Goal: Task Accomplishment & Management: Manage account settings

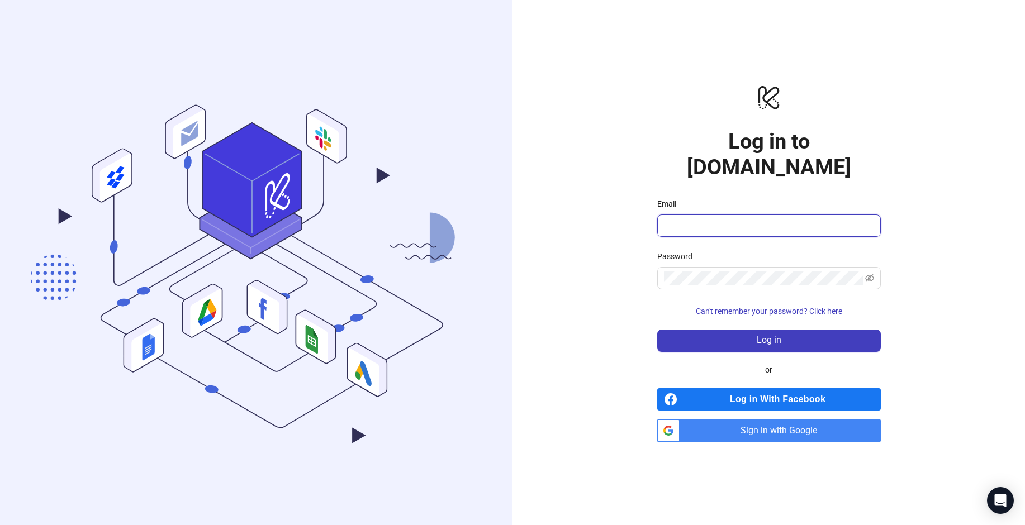
click at [704, 219] on input "Email" at bounding box center [768, 225] width 208 height 13
click at [626, 270] on div "logo/logo-mobile Log in to [DOMAIN_NAME] Email Password Can't remember your pas…" at bounding box center [768, 262] width 512 height 525
click at [755, 421] on span "Sign in with Google" at bounding box center [782, 431] width 197 height 22
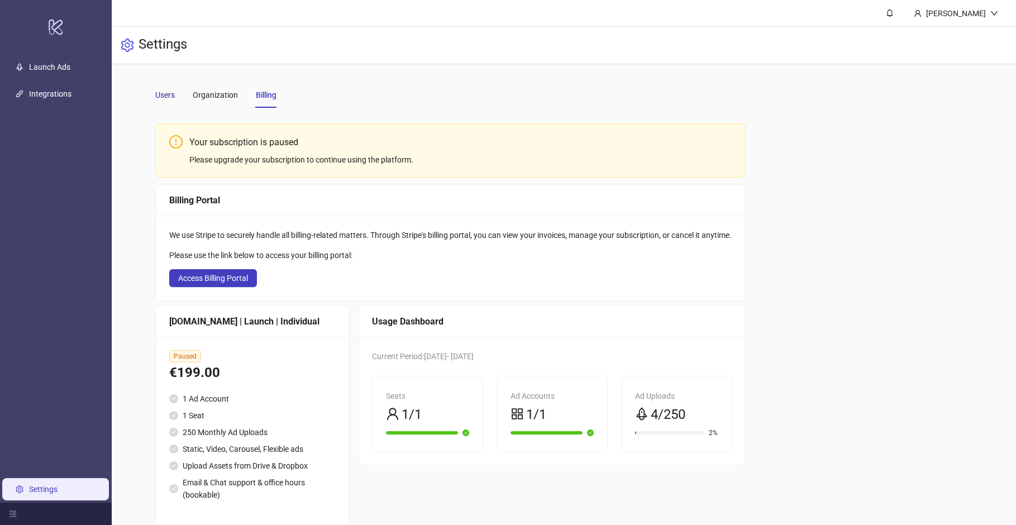
click at [167, 94] on div "Users" at bounding box center [165, 95] width 20 height 12
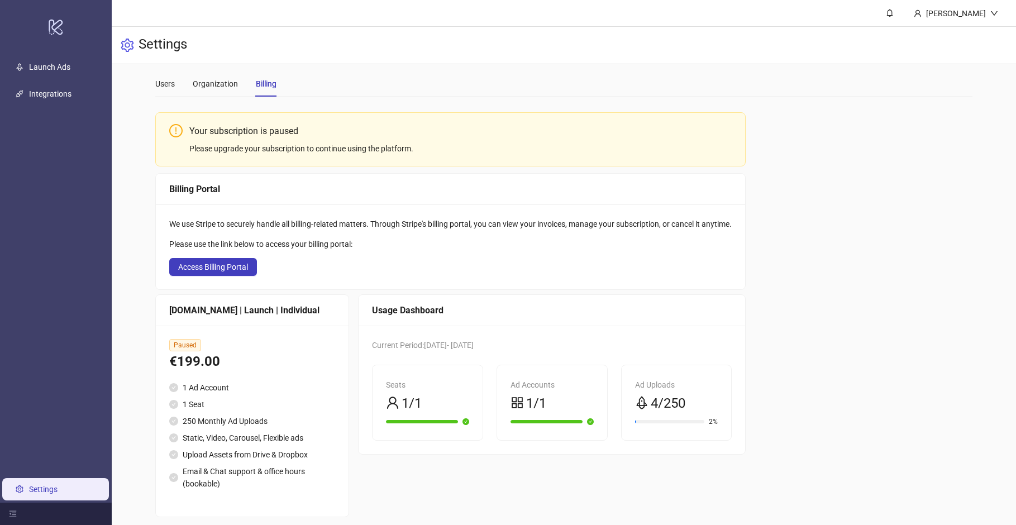
scroll to position [21, 0]
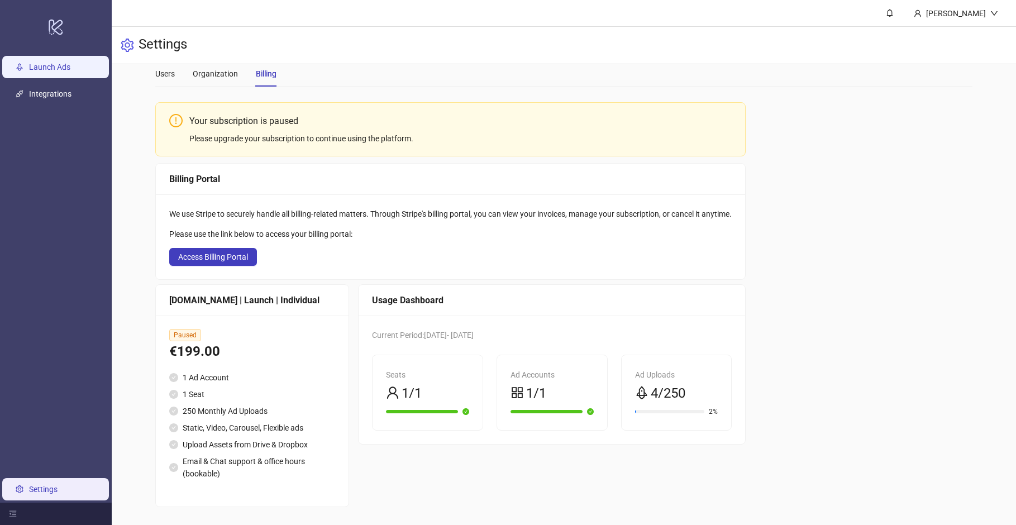
click at [59, 72] on link "Launch Ads" at bounding box center [49, 67] width 41 height 9
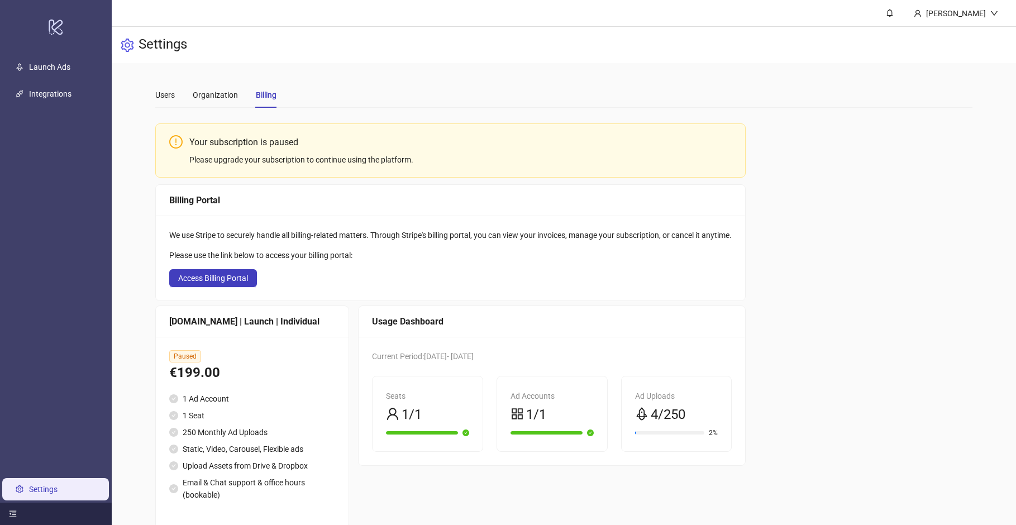
click at [17, 507] on div at bounding box center [56, 514] width 112 height 22
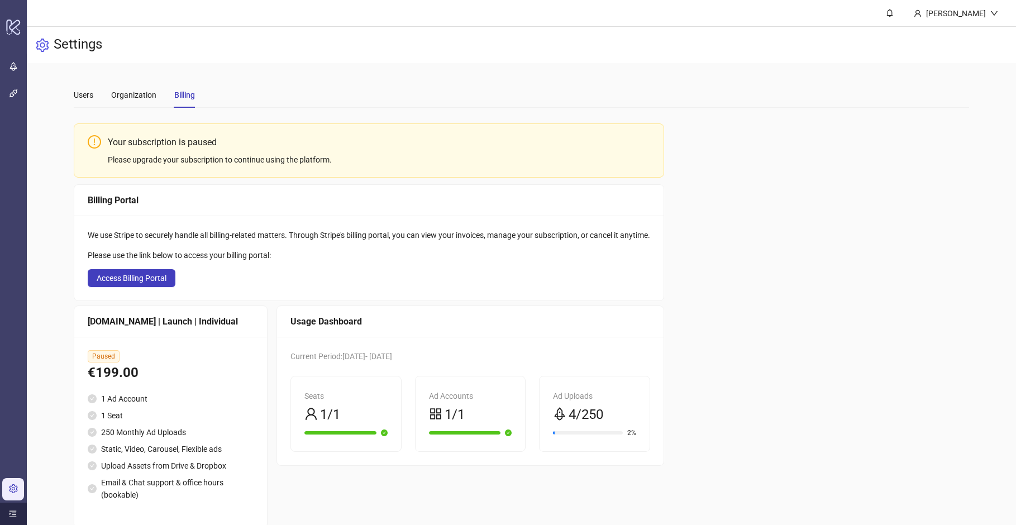
click at [17, 508] on div at bounding box center [13, 514] width 27 height 22
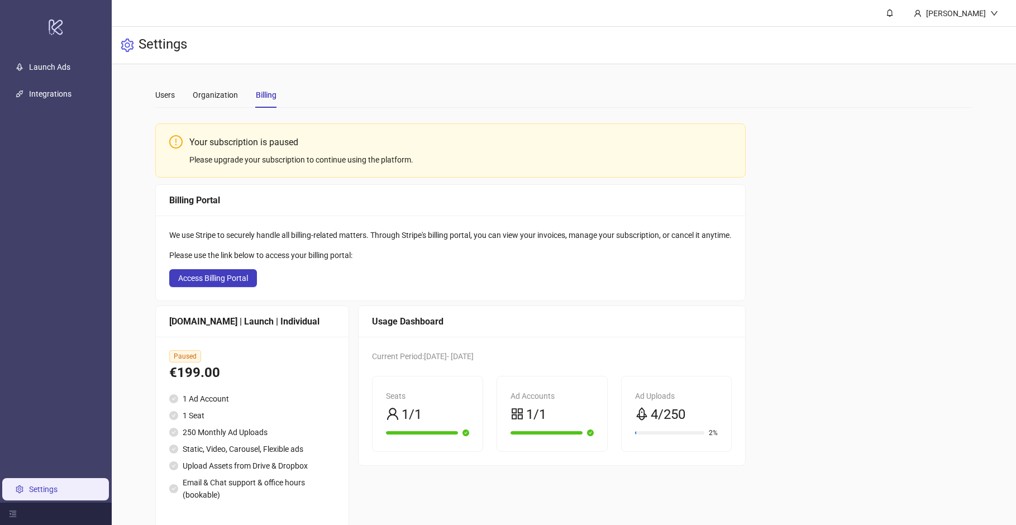
click at [29, 485] on link "Settings" at bounding box center [43, 489] width 28 height 9
click at [172, 89] on div "Users" at bounding box center [165, 95] width 20 height 12
click at [967, 7] on div "[PERSON_NAME]" at bounding box center [956, 13] width 69 height 12
click at [966, 35] on span "Logout" at bounding box center [972, 40] width 54 height 12
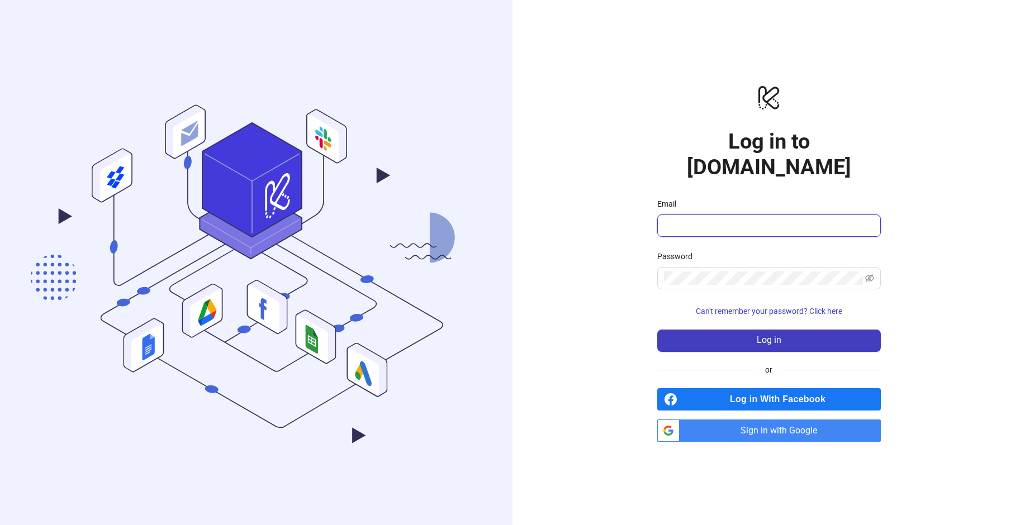
click at [749, 219] on input "Email" at bounding box center [768, 225] width 208 height 13
click at [626, 135] on div "logo/logo-mobile Log in to [DOMAIN_NAME] Email Password Can't remember your pas…" at bounding box center [768, 262] width 512 height 525
